Goal: Find specific page/section: Find specific page/section

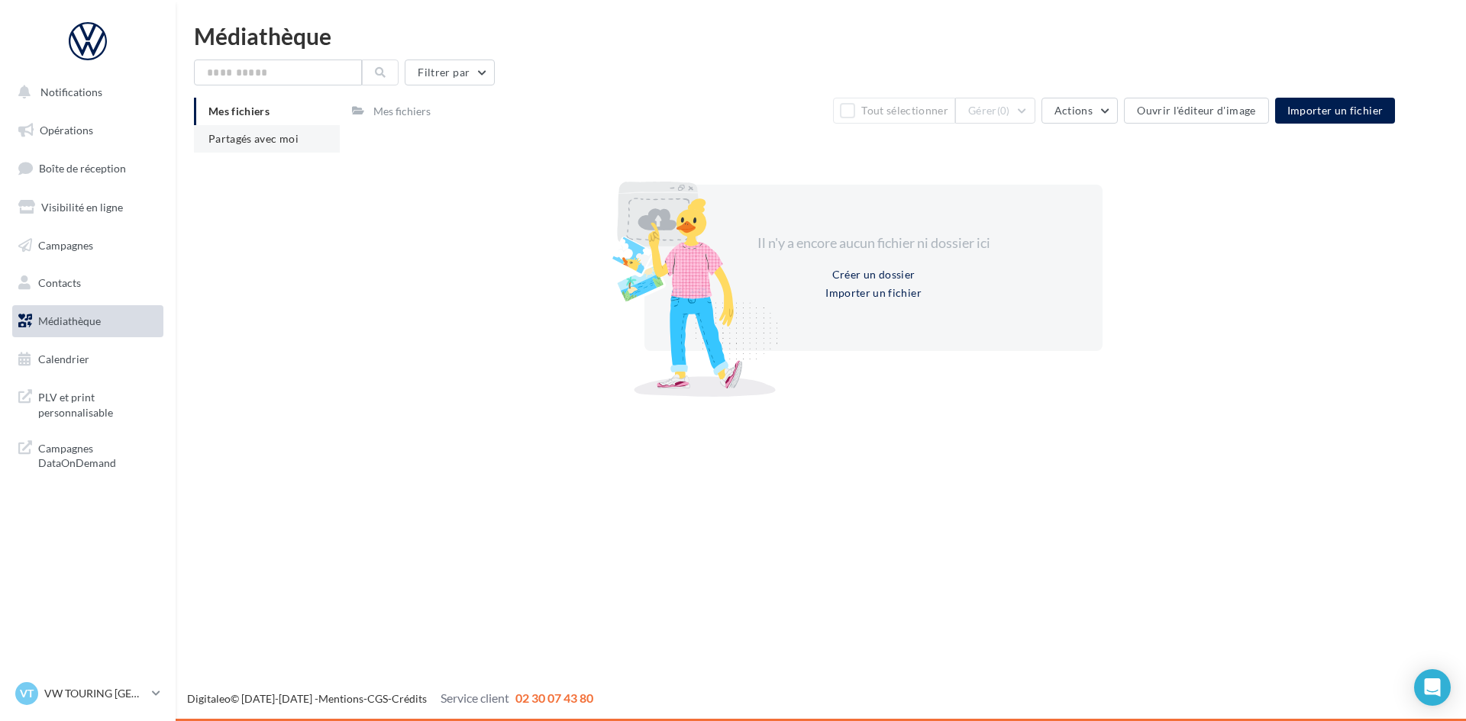
click at [282, 147] on li "Partagés avec moi" at bounding box center [267, 138] width 146 height 27
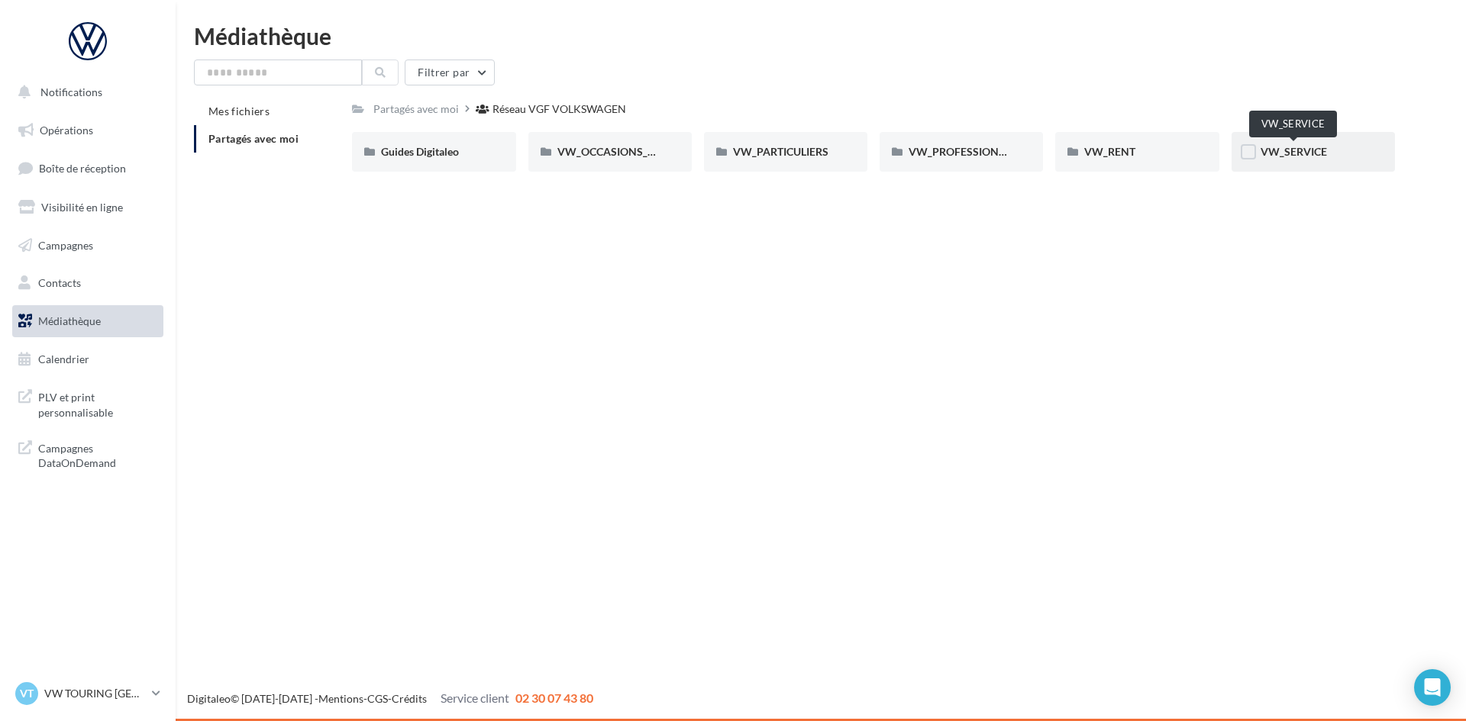
click at [1312, 152] on span "VW_SERVICE" at bounding box center [1293, 151] width 66 height 13
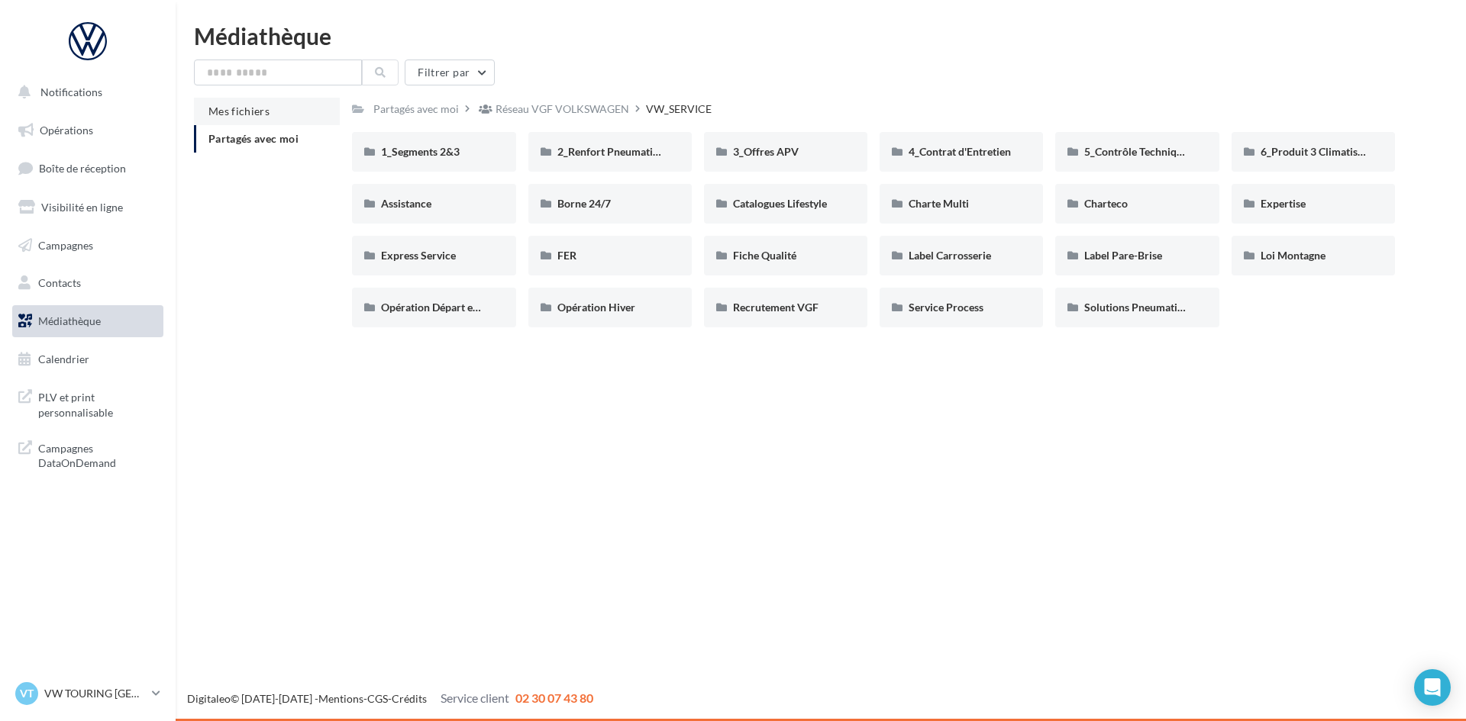
click at [269, 114] on li "Mes fichiers" at bounding box center [267, 111] width 146 height 27
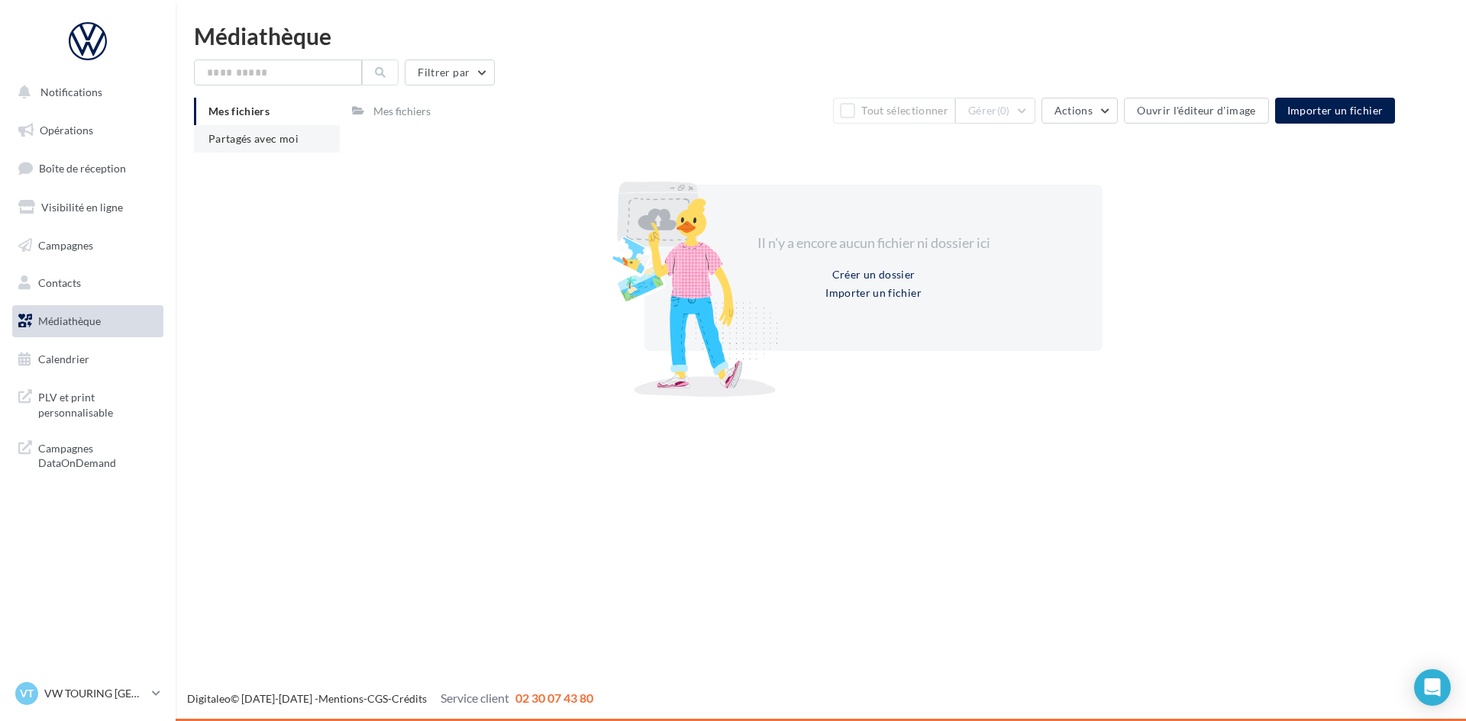
click at [263, 126] on li "Partagés avec moi" at bounding box center [267, 138] width 146 height 27
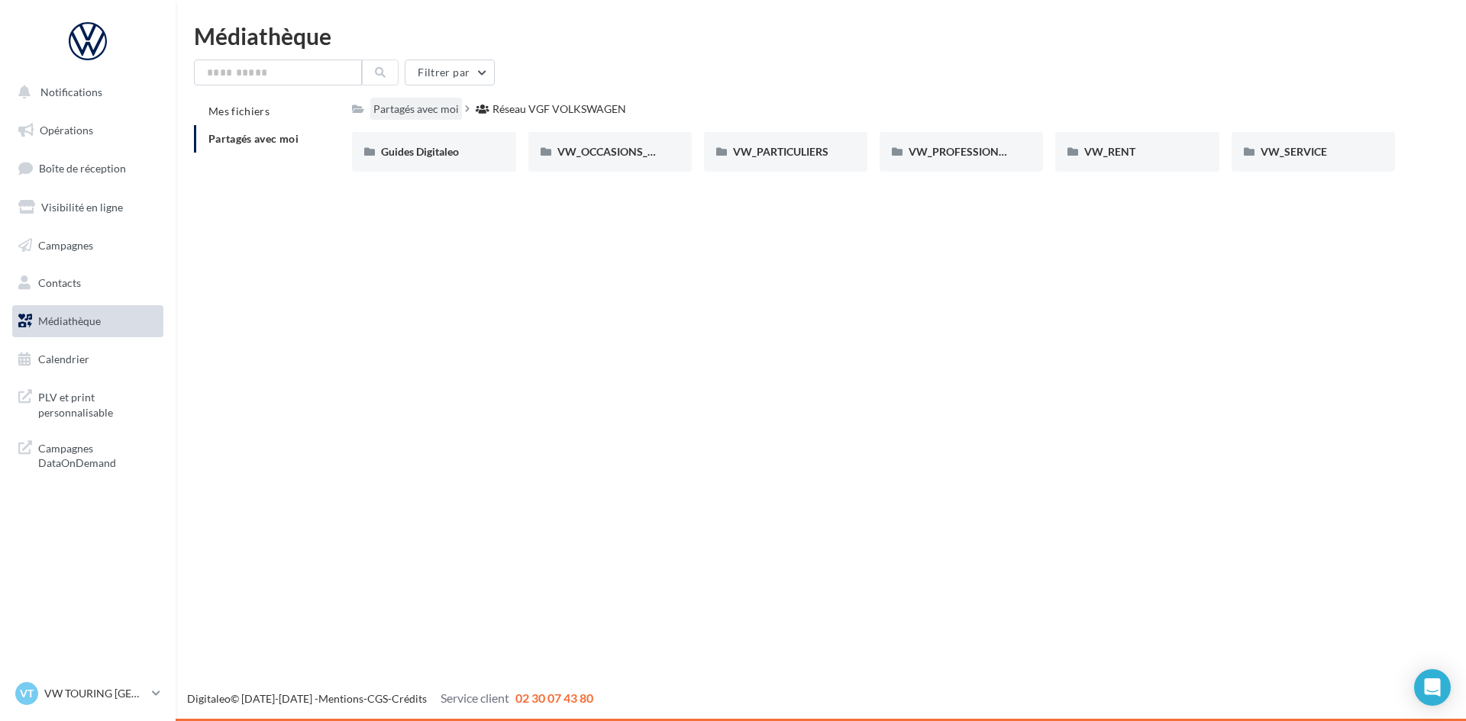
click at [374, 103] on div "Partagés avec moi" at bounding box center [415, 109] width 85 height 15
click at [416, 102] on div "Partagés avec moi" at bounding box center [415, 109] width 85 height 15
click at [440, 114] on div "Partagés avec moi" at bounding box center [415, 109] width 85 height 15
click at [798, 153] on span "VW_PARTICULIERS" at bounding box center [780, 151] width 95 height 13
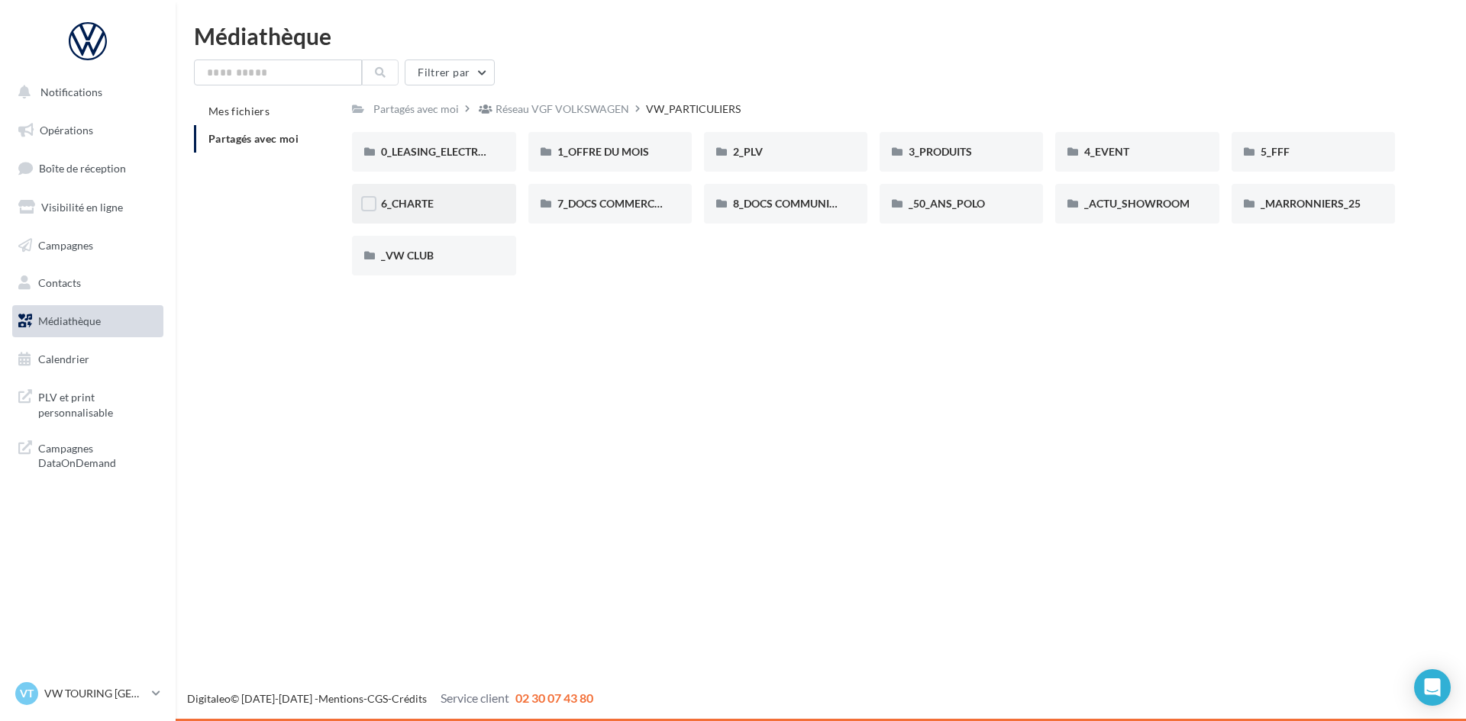
click at [457, 193] on div "6_CHARTE" at bounding box center [433, 204] width 163 height 40
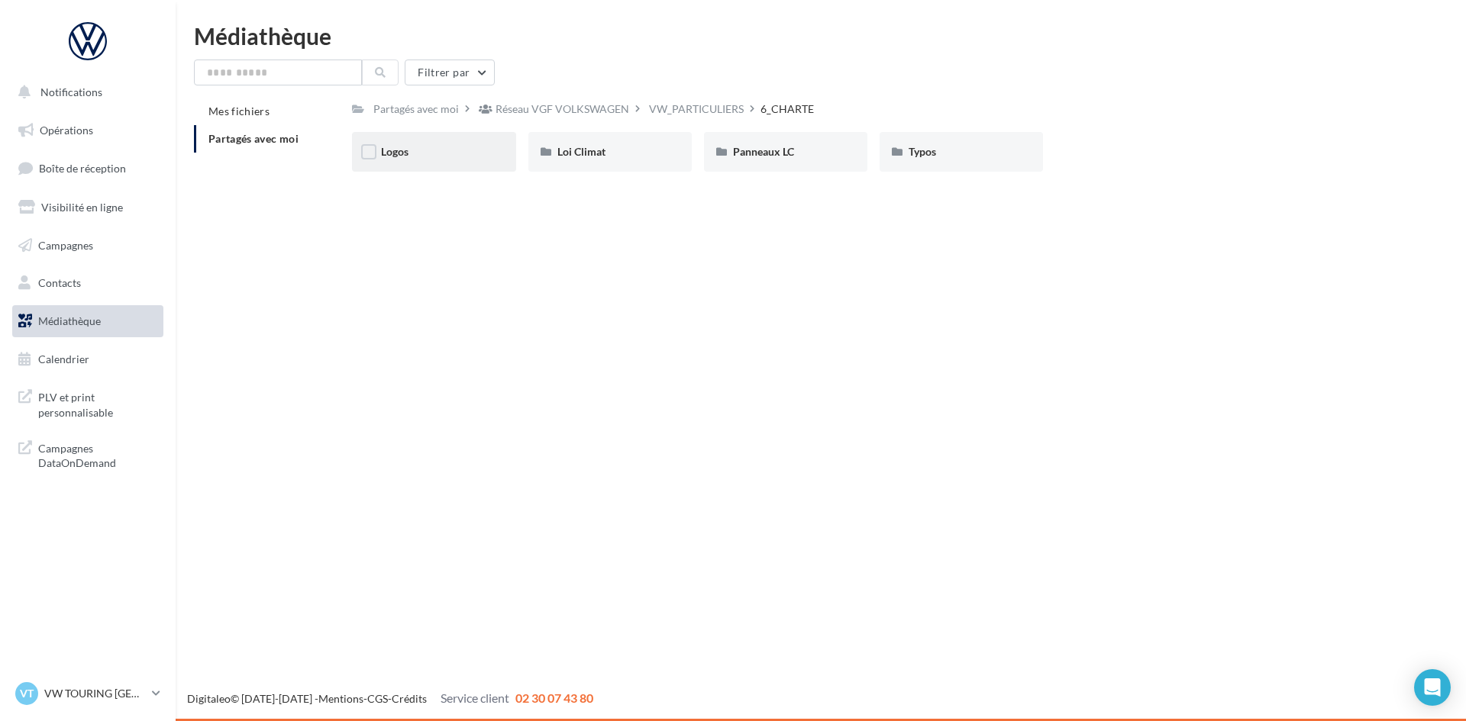
click at [435, 155] on div "Logos" at bounding box center [433, 151] width 105 height 15
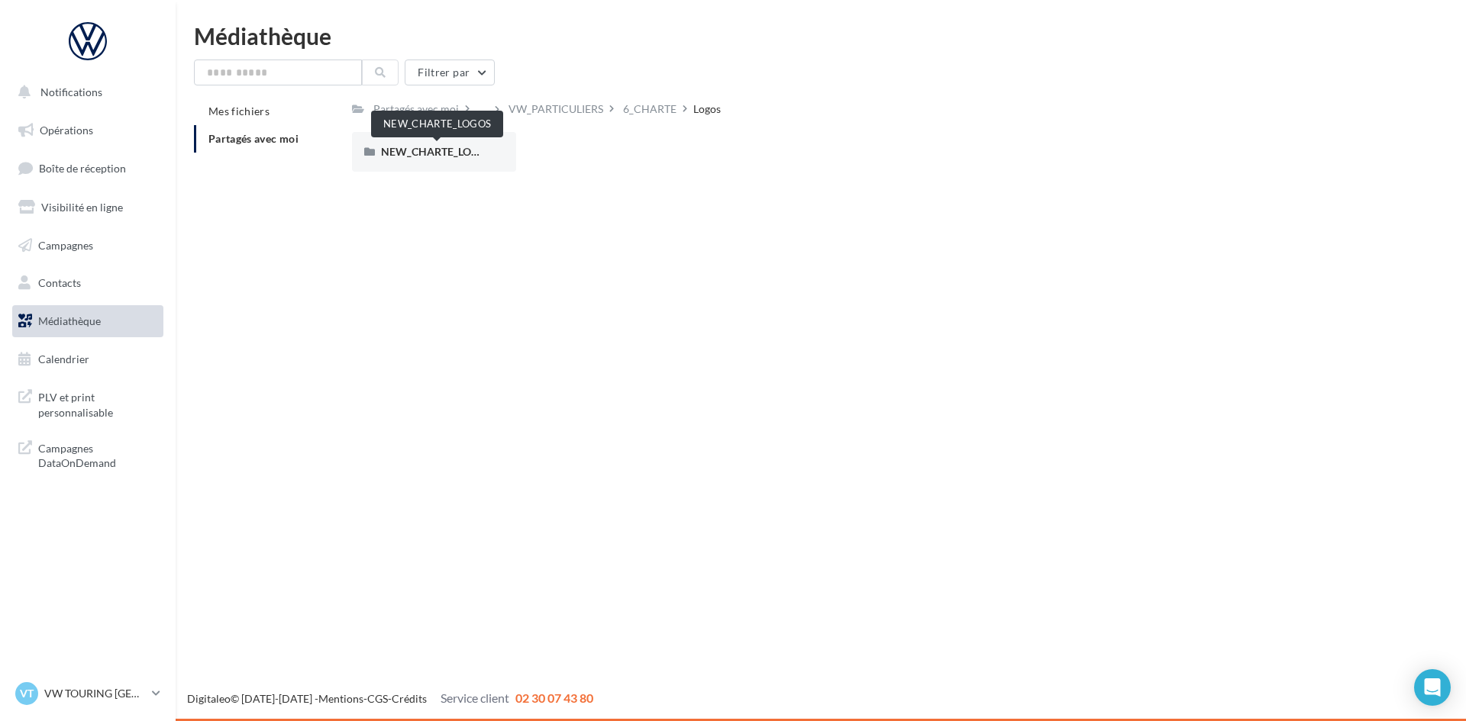
click at [436, 155] on span "NEW_CHARTE_LOGOS" at bounding box center [437, 151] width 112 height 13
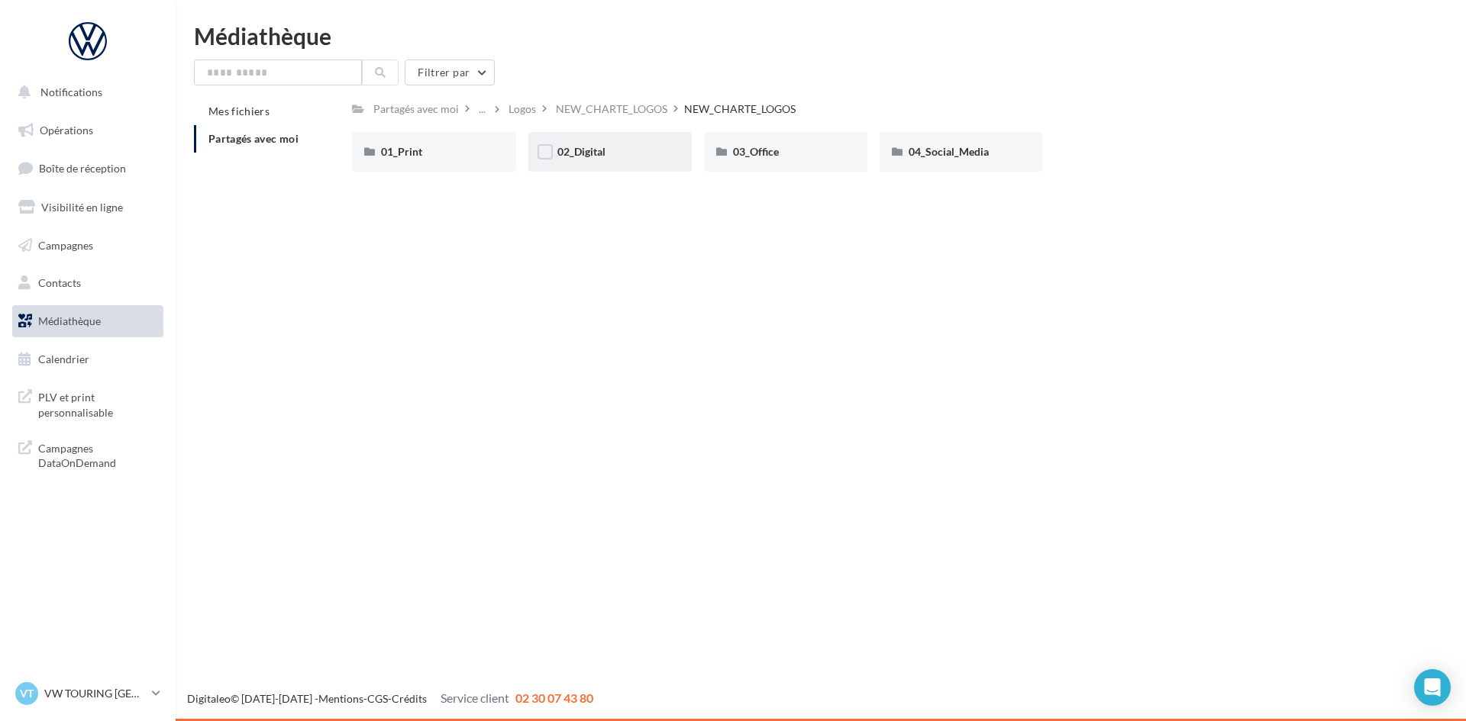
click at [655, 152] on div "02_Digital" at bounding box center [609, 151] width 105 height 15
